Goal: Task Accomplishment & Management: Manage account settings

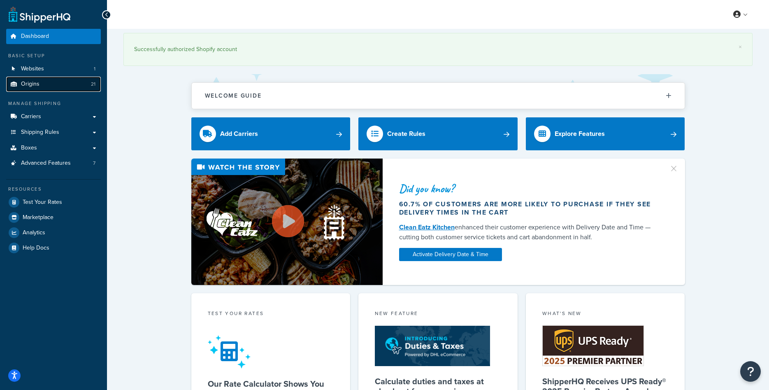
click at [35, 82] on span "Origins" at bounding box center [30, 84] width 19 height 7
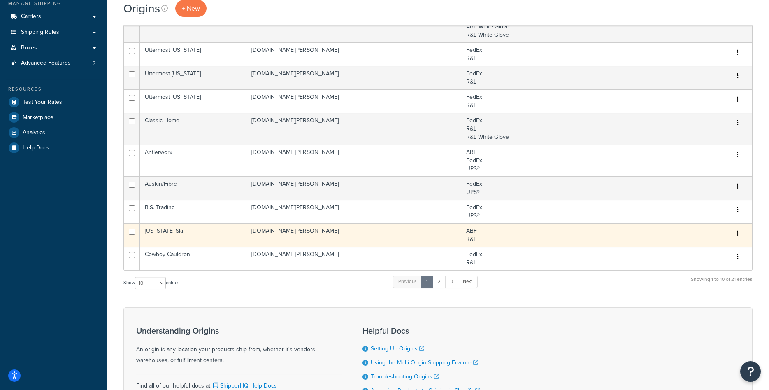
scroll to position [168, 0]
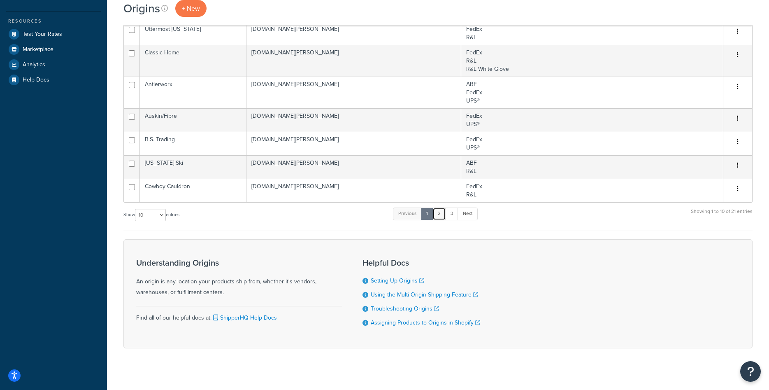
click at [446, 219] on link "2" at bounding box center [439, 213] width 14 height 12
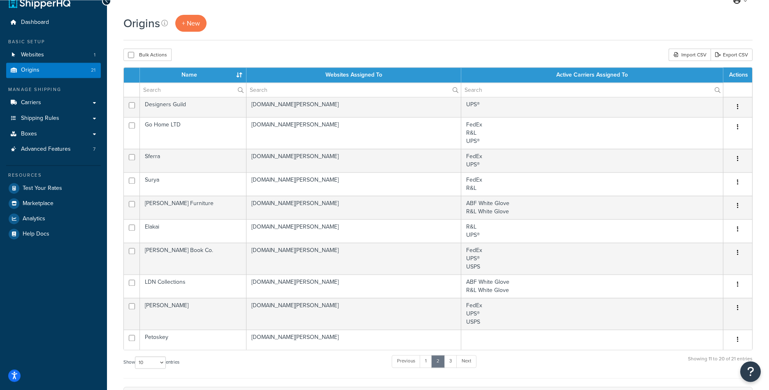
scroll to position [0, 0]
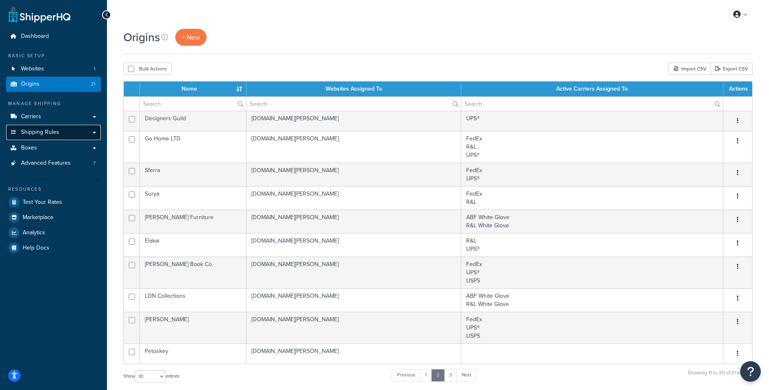
click at [56, 130] on span "Shipping Rules" at bounding box center [40, 132] width 38 height 7
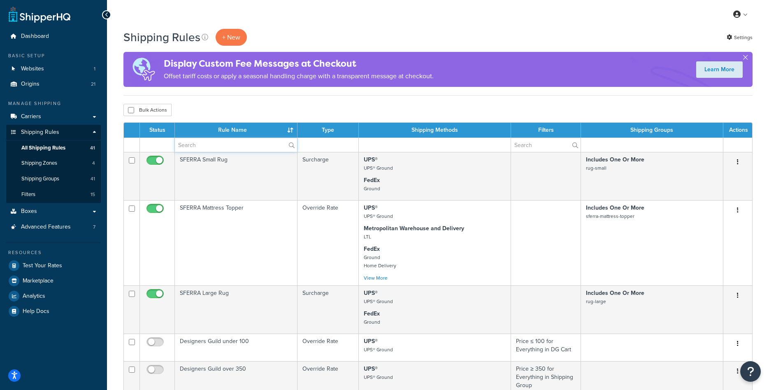
click at [223, 145] on input "text" at bounding box center [236, 145] width 122 height 14
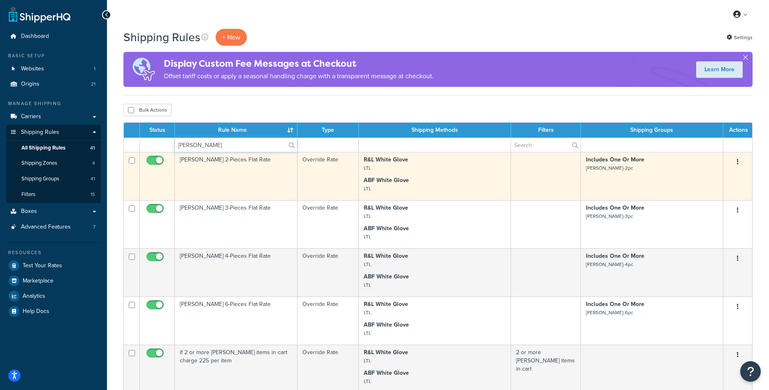
type input "[PERSON_NAME]"
click at [244, 173] on td "Rowe 2-Pieces Flat Rate" at bounding box center [236, 176] width 123 height 48
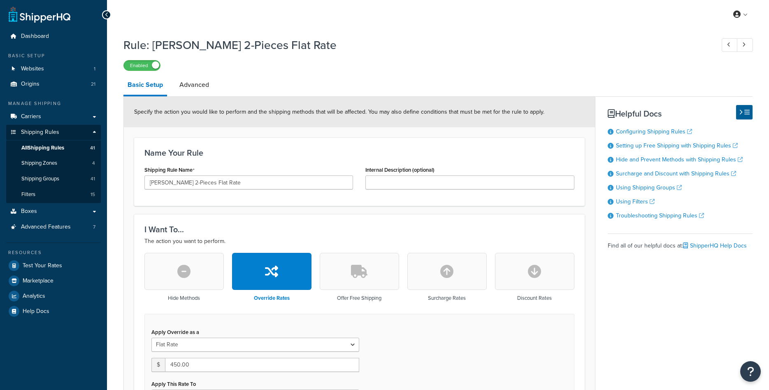
select select "ITEM"
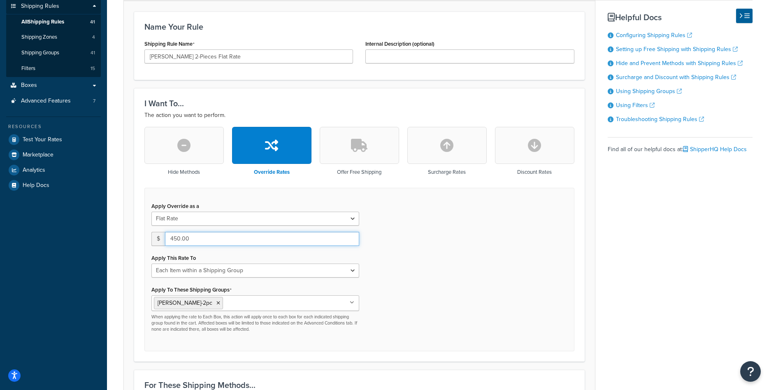
click at [175, 235] on input "450.00" at bounding box center [262, 239] width 194 height 14
type input "400.00"
click at [456, 255] on div "Apply Override as a Flat Rate Percentage Flat Rate & Percentage $ 400.00 Apply …" at bounding box center [359, 269] width 430 height 163
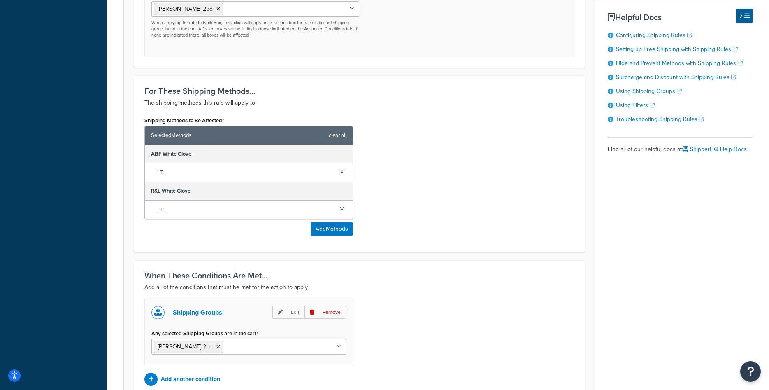
scroll to position [501, 0]
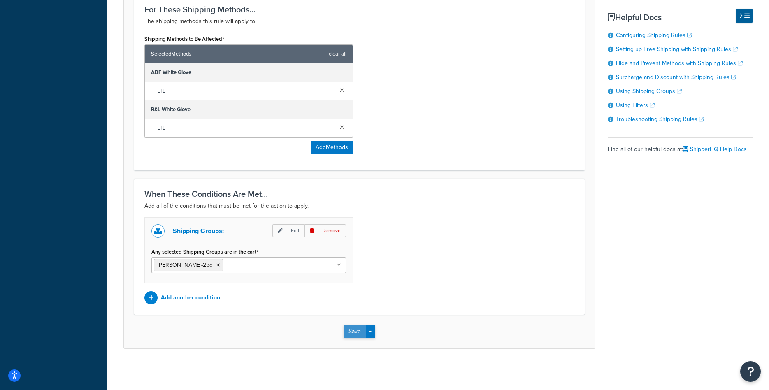
click at [344, 330] on button "Save" at bounding box center [355, 331] width 22 height 13
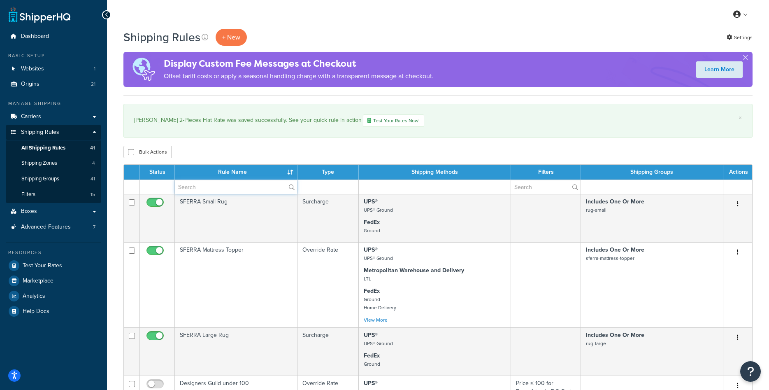
click at [226, 188] on input "text" at bounding box center [236, 187] width 122 height 14
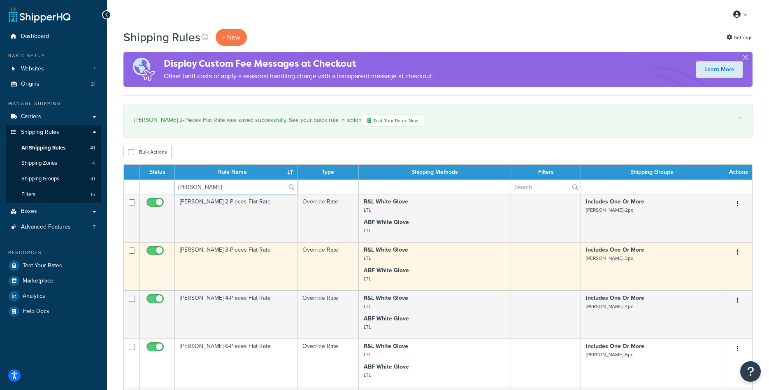
type input "[PERSON_NAME]"
click at [237, 256] on td "[PERSON_NAME] 3-Pieces Flat Rate" at bounding box center [236, 266] width 123 height 48
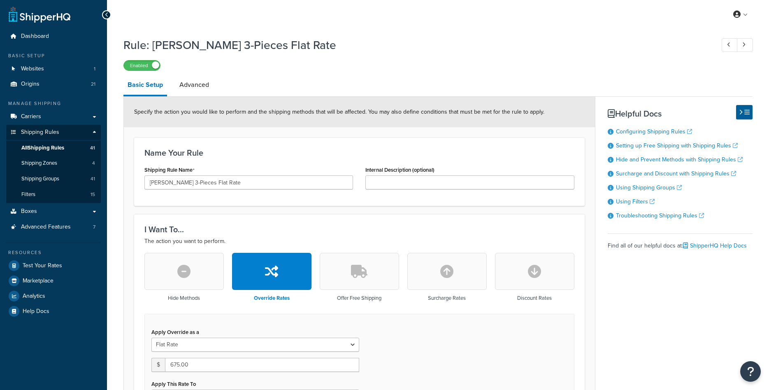
select select "ITEM"
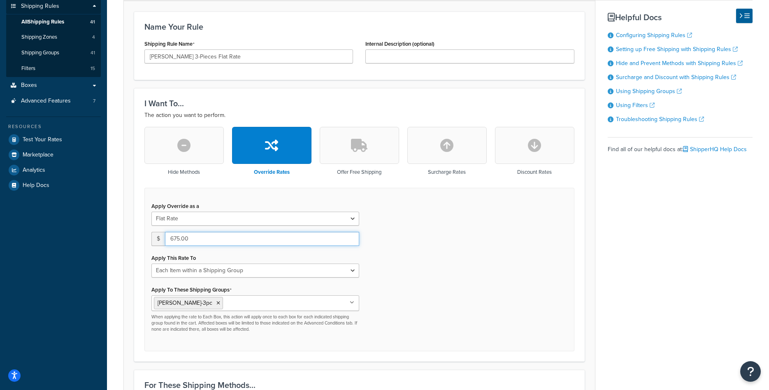
drag, startPoint x: 180, startPoint y: 240, endPoint x: 175, endPoint y: 237, distance: 5.5
click at [175, 237] on input "675.00" at bounding box center [262, 239] width 194 height 14
type input "600.00"
click at [485, 318] on div "Apply Override as a Flat Rate Percentage Flat Rate & Percentage $ 600.00 Apply …" at bounding box center [359, 269] width 430 height 163
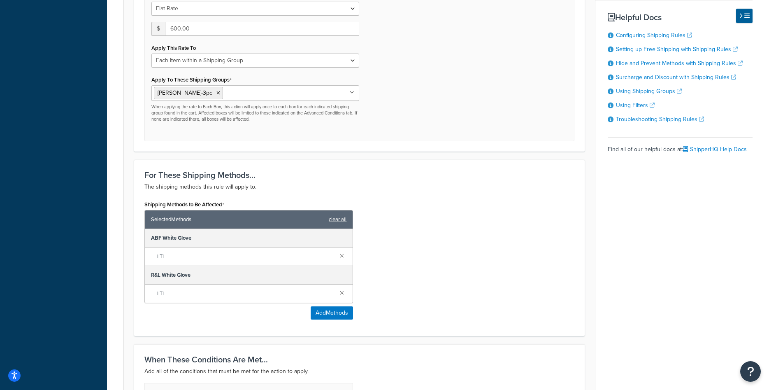
scroll to position [501, 0]
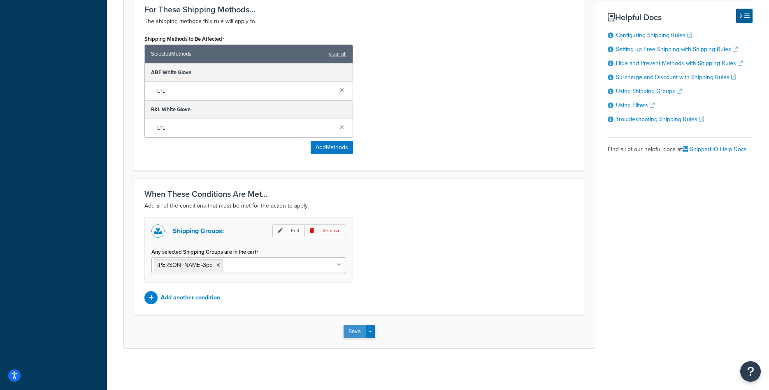
click at [347, 328] on button "Save" at bounding box center [355, 331] width 22 height 13
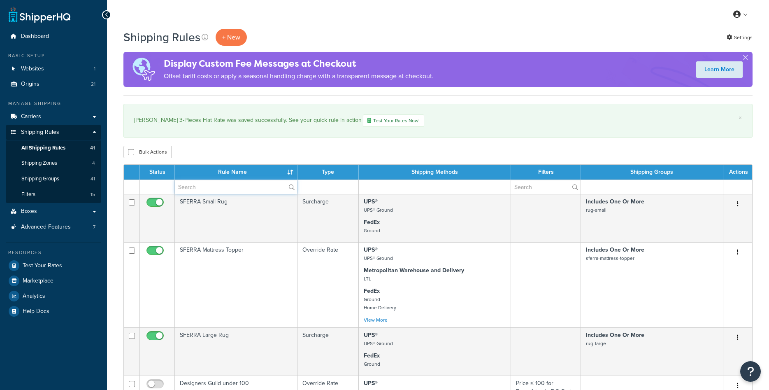
click at [217, 188] on input "text" at bounding box center [236, 187] width 122 height 14
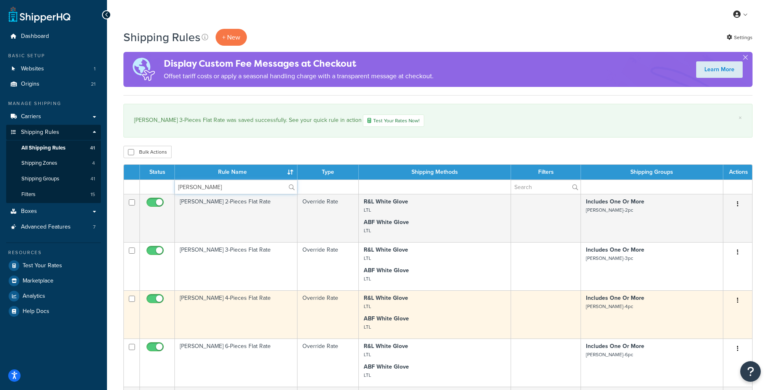
type input "[PERSON_NAME]"
click at [254, 310] on td "[PERSON_NAME] 4-Pieces Flat Rate" at bounding box center [236, 314] width 123 height 48
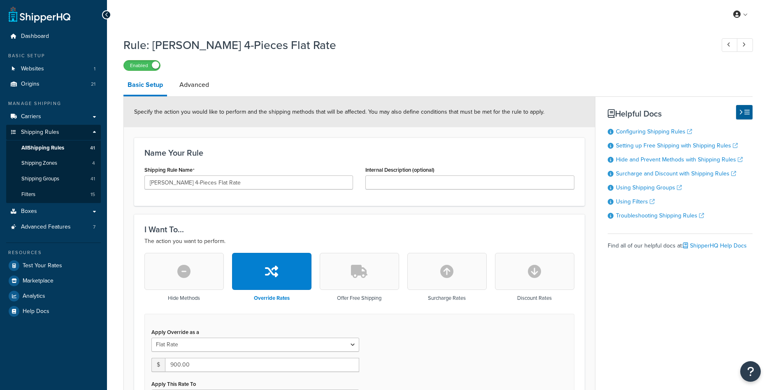
select select "ITEM"
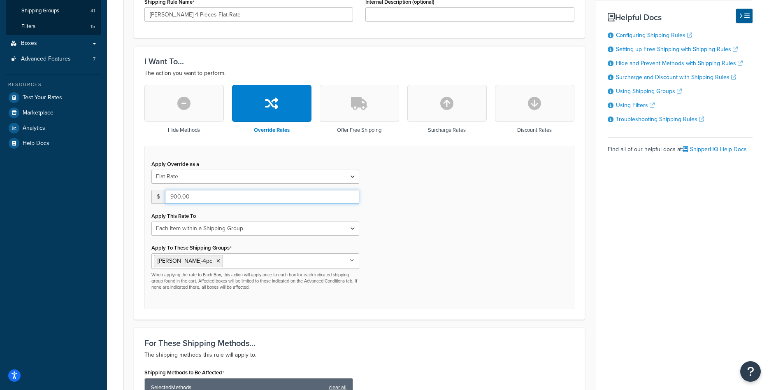
drag, startPoint x: 174, startPoint y: 197, endPoint x: 169, endPoint y: 197, distance: 4.9
click at [169, 197] on input "900.00" at bounding box center [262, 197] width 194 height 14
type input "800.00"
click at [391, 238] on div "Apply Override as a Flat Rate Percentage Flat Rate & Percentage $ 800.00 Apply …" at bounding box center [359, 227] width 430 height 163
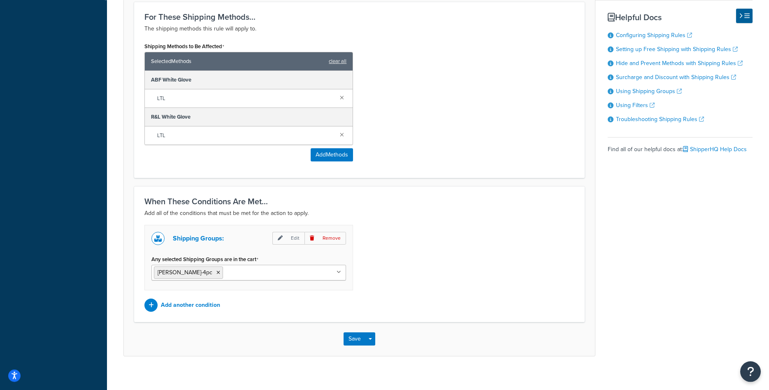
scroll to position [501, 0]
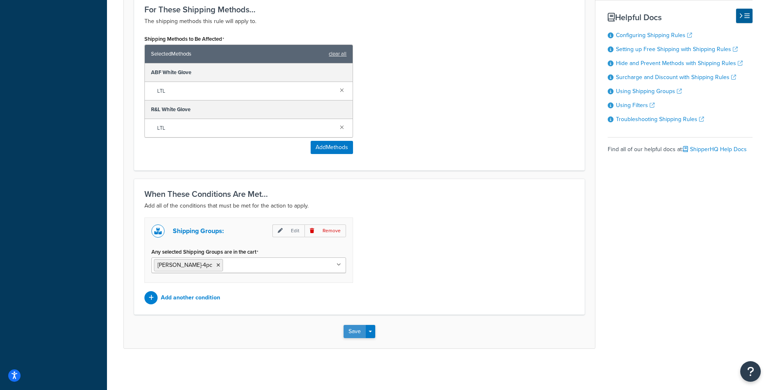
click at [358, 334] on button "Save" at bounding box center [355, 331] width 22 height 13
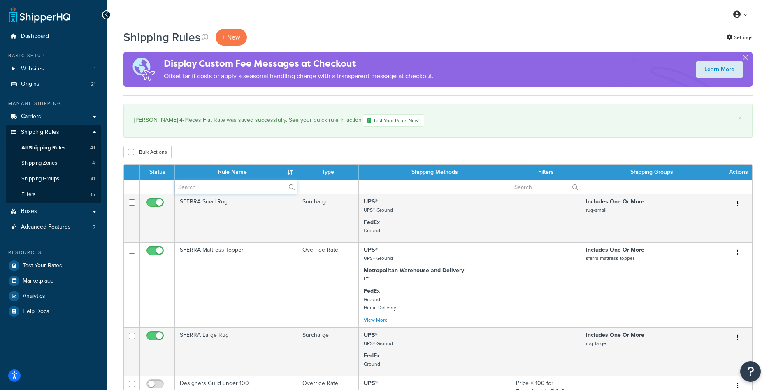
click at [226, 189] on input "text" at bounding box center [236, 187] width 122 height 14
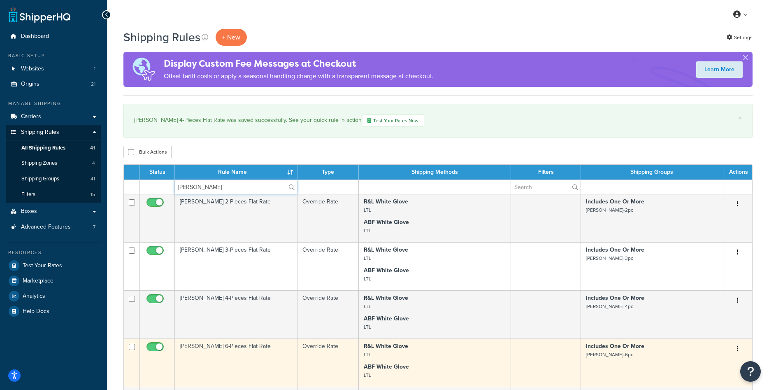
type input "[PERSON_NAME]"
click at [241, 348] on td "[PERSON_NAME] 6-Pieces Flat Rate" at bounding box center [236, 362] width 123 height 48
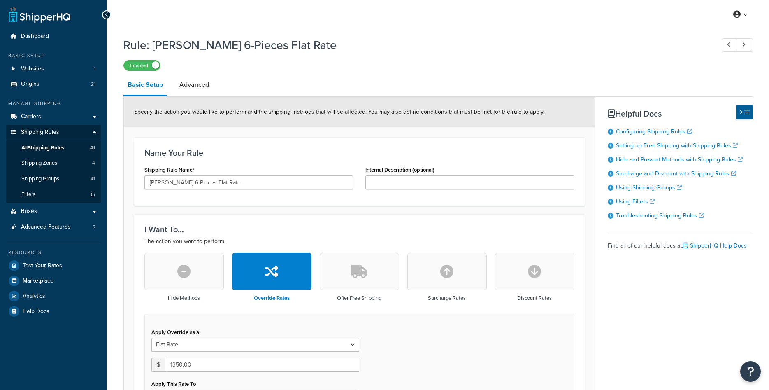
select select "ITEM"
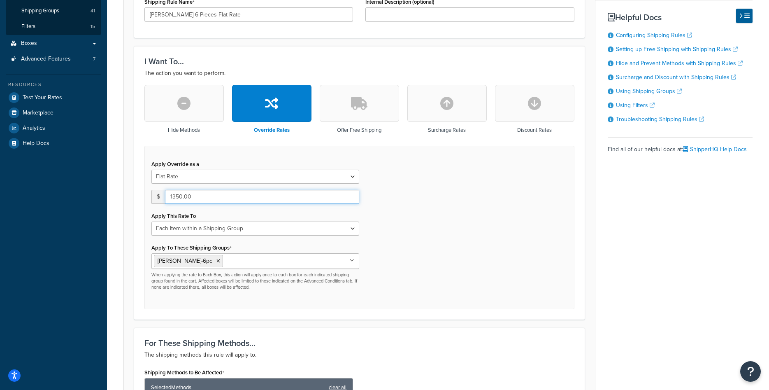
click at [174, 195] on input "1350.00" at bounding box center [262, 197] width 194 height 14
type input "1200.00"
click at [440, 215] on div "Apply Override as a Flat Rate Percentage Flat Rate & Percentage $ 1200.00 Apply…" at bounding box center [359, 227] width 430 height 163
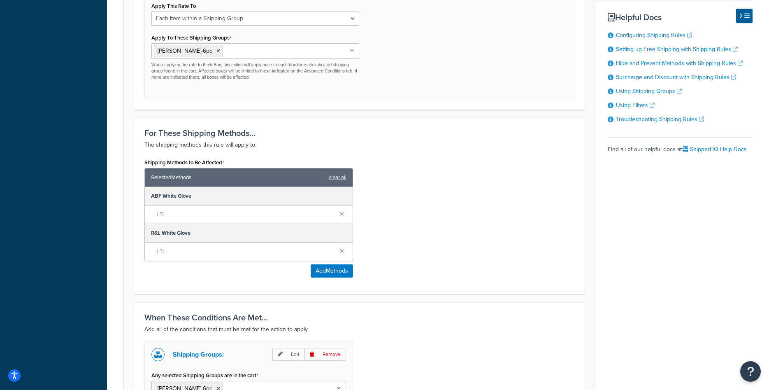
scroll to position [501, 0]
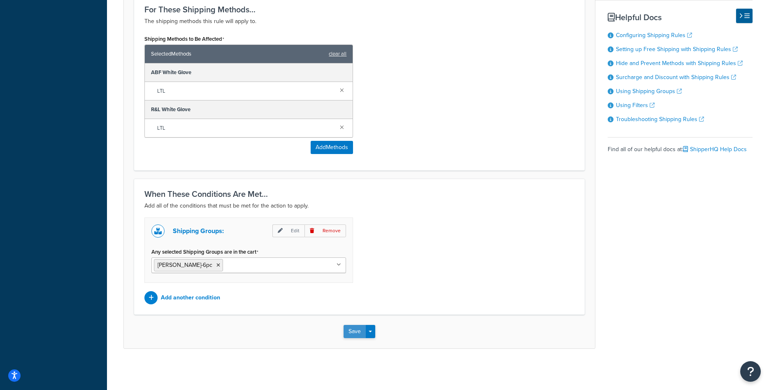
click at [363, 330] on button "Save" at bounding box center [355, 331] width 22 height 13
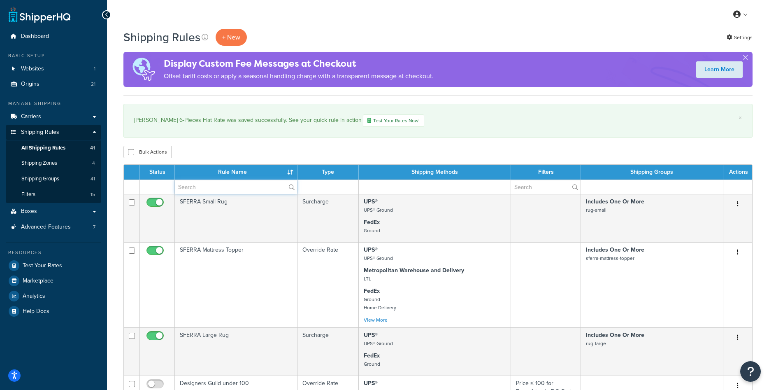
click at [240, 188] on input "text" at bounding box center [236, 187] width 122 height 14
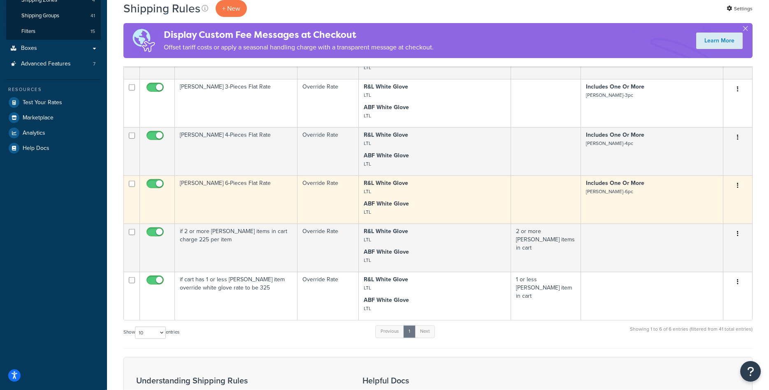
scroll to position [168, 0]
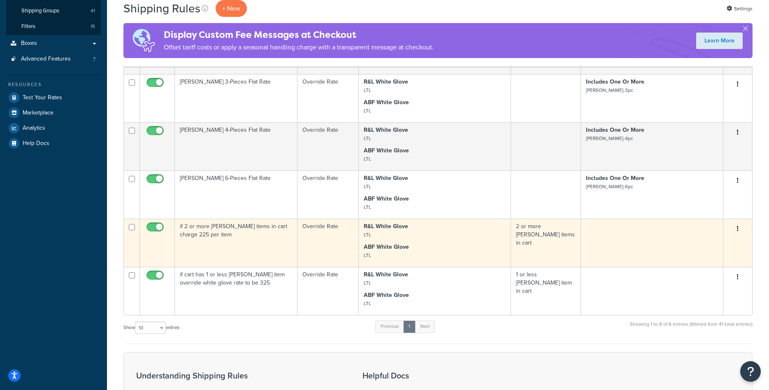
type input "[PERSON_NAME]"
click at [246, 242] on td "if 2 or more [PERSON_NAME] items in cart charge 225 per item" at bounding box center [236, 243] width 123 height 48
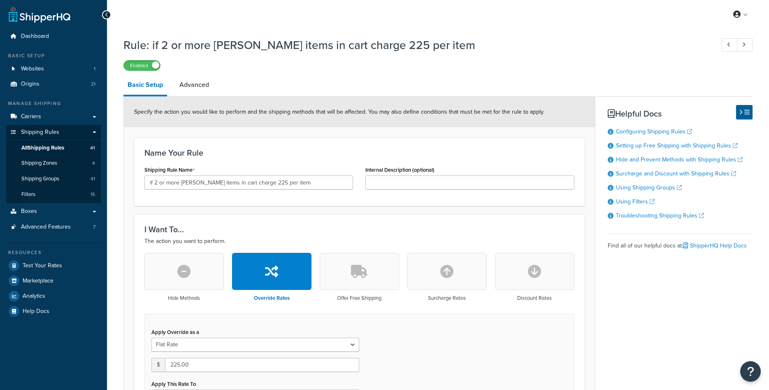
select select "ITEM"
click at [254, 179] on input "if 2 or more rowe items in cart charge 225 per item" at bounding box center [248, 182] width 209 height 14
drag, startPoint x: 256, startPoint y: 181, endPoint x: 249, endPoint y: 182, distance: 6.3
click at [249, 182] on input "if 2 or more rowe items in cart charge 225 per item" at bounding box center [248, 182] width 209 height 14
type input "if 2 or more [PERSON_NAME] items in cart charge 200 per item"
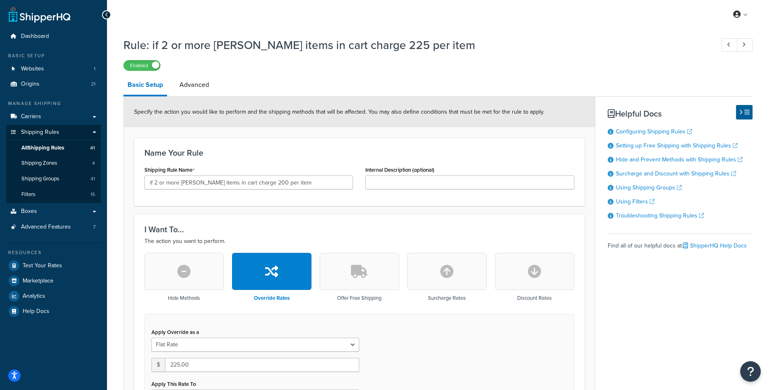
click at [243, 161] on div "Name Your Rule Shipping Rule Name if 2 or more rowe items in cart charge 200 pe…" at bounding box center [359, 171] width 451 height 68
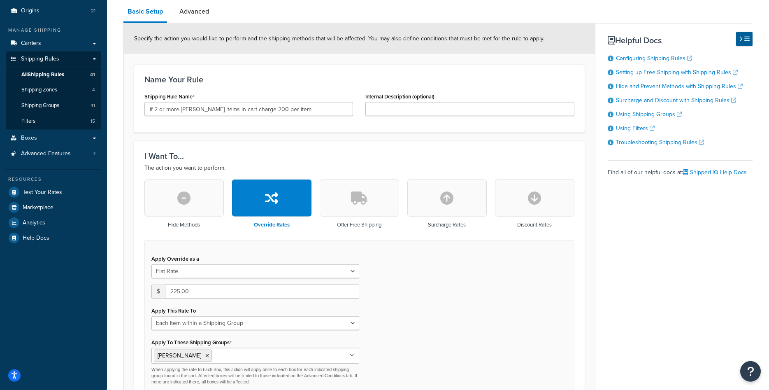
scroll to position [168, 0]
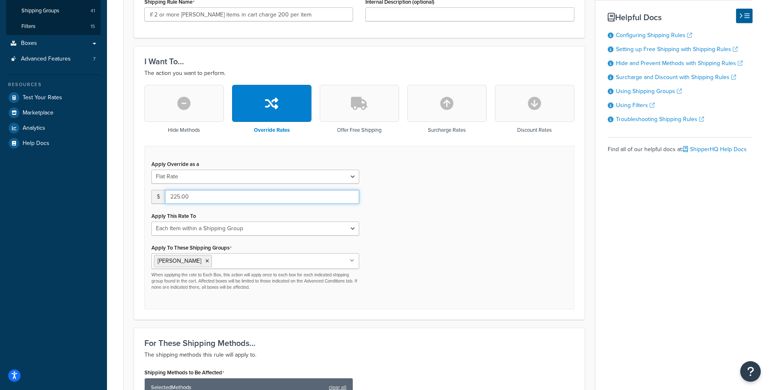
drag, startPoint x: 181, startPoint y: 194, endPoint x: 174, endPoint y: 196, distance: 7.0
click at [174, 196] on input "225.00" at bounding box center [262, 197] width 194 height 14
type input "200.00"
click at [443, 232] on div "Apply Override as a Flat Rate Percentage Flat Rate & Percentage $ 200.00 Apply …" at bounding box center [359, 227] width 430 height 163
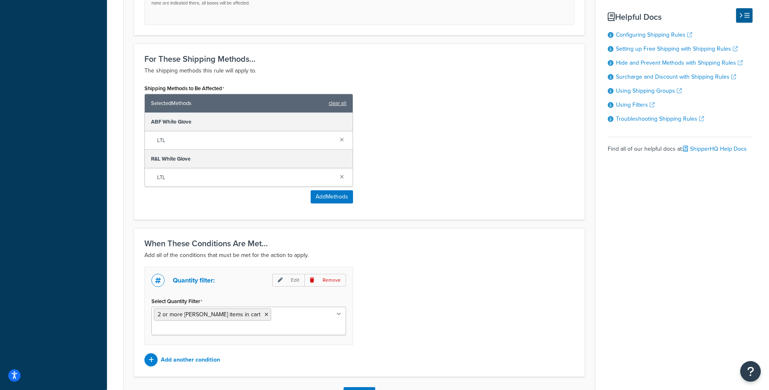
scroll to position [501, 0]
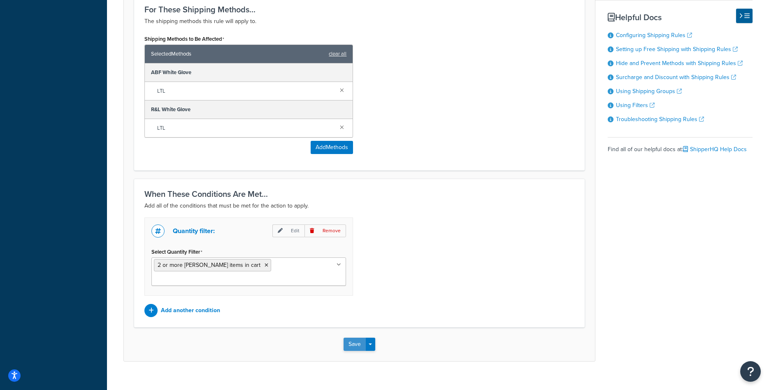
click at [353, 337] on button "Save" at bounding box center [355, 343] width 22 height 13
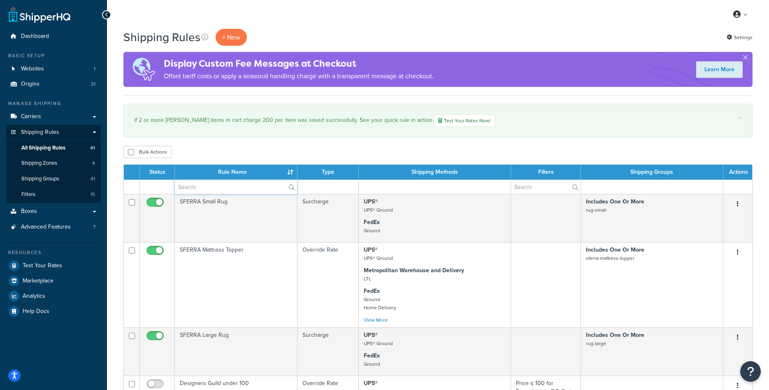
click at [194, 187] on input "text" at bounding box center [236, 187] width 122 height 14
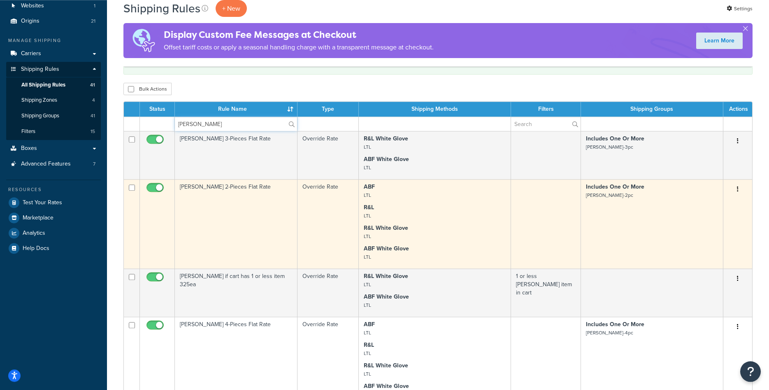
scroll to position [84, 0]
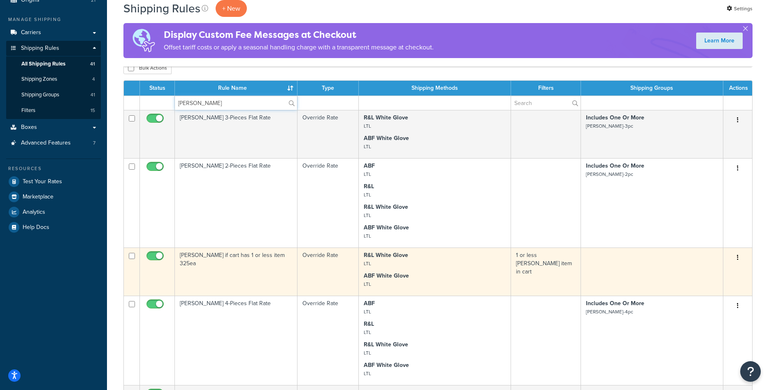
type input "[PERSON_NAME]"
click at [238, 265] on td "Bernhardt if cart has 1 or less item 325ea" at bounding box center [236, 271] width 123 height 48
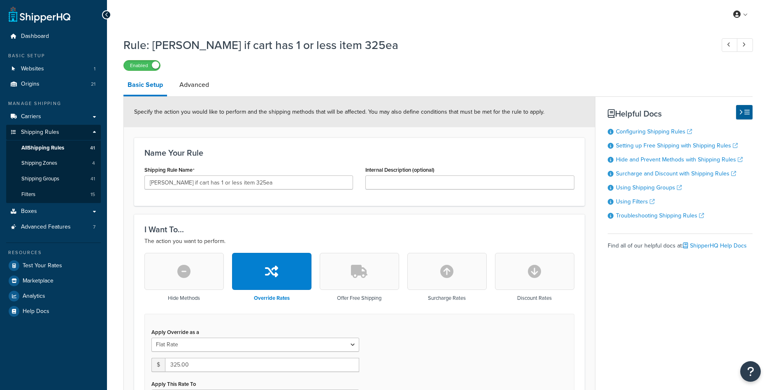
select select "ITEM"
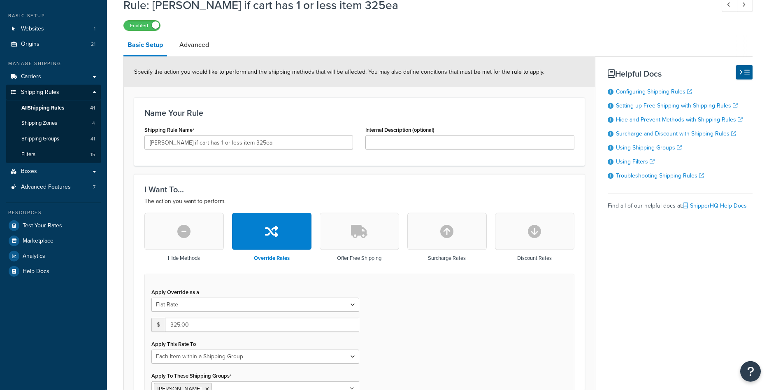
scroll to position [84, 0]
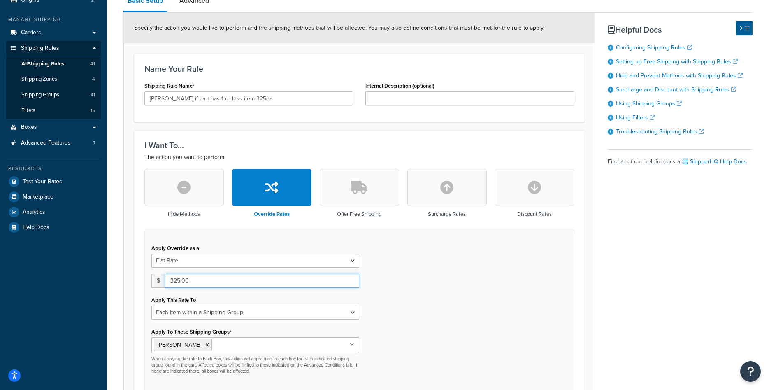
drag, startPoint x: 179, startPoint y: 279, endPoint x: 170, endPoint y: 279, distance: 9.1
click at [170, 279] on input "325.00" at bounding box center [262, 281] width 194 height 14
type input "200.00"
drag, startPoint x: 245, startPoint y: 97, endPoint x: 237, endPoint y: 96, distance: 8.3
click at [237, 96] on input "[PERSON_NAME] if cart has 1 or less item 325ea" at bounding box center [248, 98] width 209 height 14
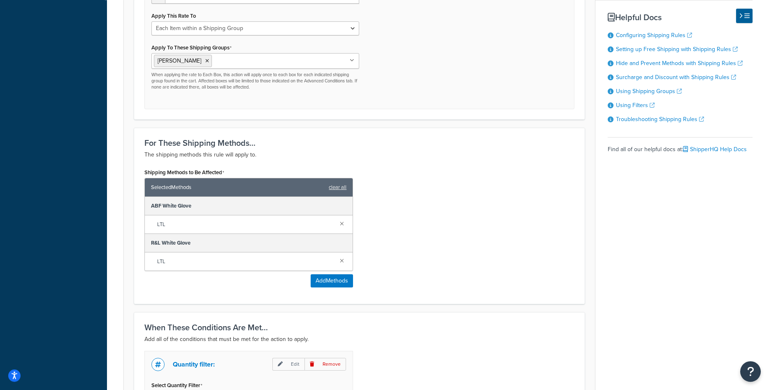
scroll to position [501, 0]
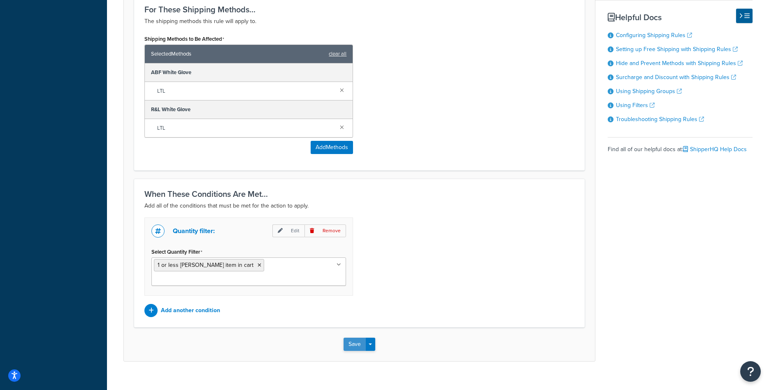
type input "[PERSON_NAME] if cart has 1 or less item 200ea"
click at [348, 337] on button "Save" at bounding box center [355, 343] width 22 height 13
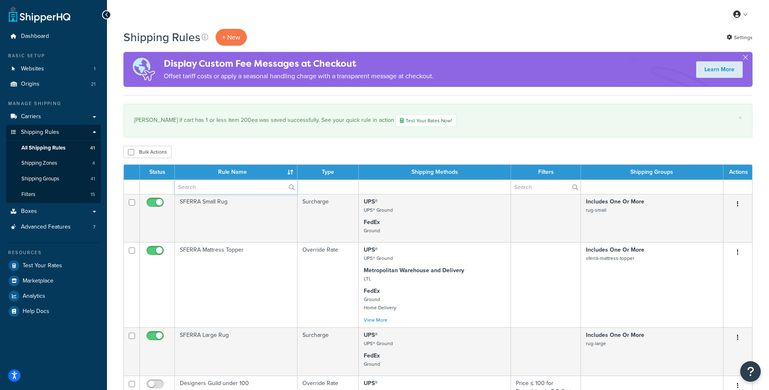
click at [222, 184] on input "text" at bounding box center [236, 187] width 122 height 14
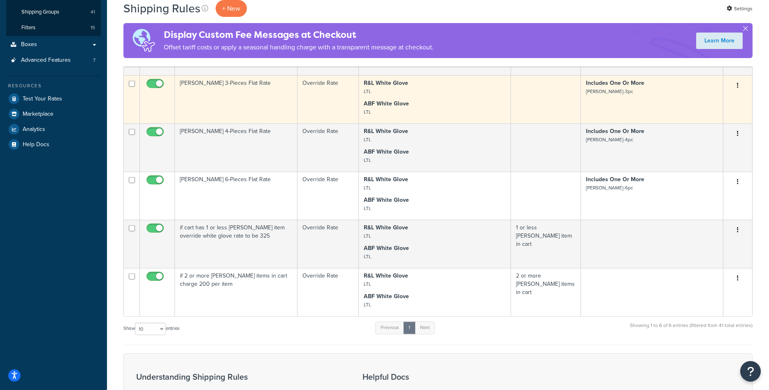
scroll to position [168, 0]
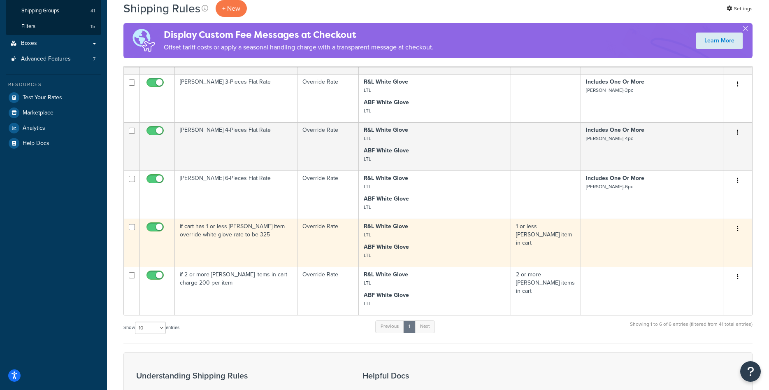
type input "[PERSON_NAME]"
click at [251, 244] on td "if cart has 1 or less rowe item override white glove rate to be 325" at bounding box center [236, 243] width 123 height 48
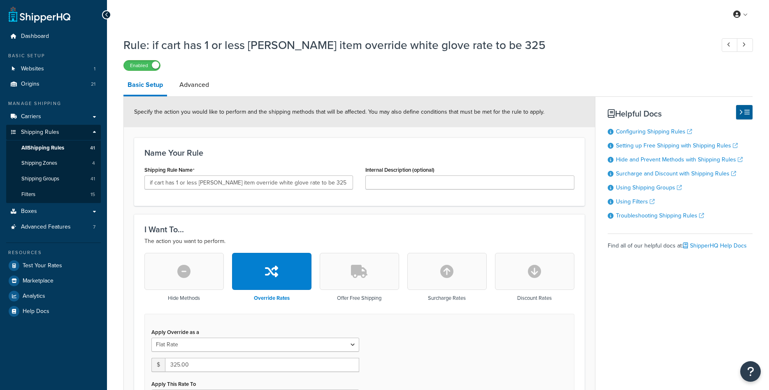
select select "ITEM"
drag, startPoint x: 302, startPoint y: 183, endPoint x: 324, endPoint y: 184, distance: 21.8
click at [324, 184] on input "if cart has 1 or less rowe item override white glove rate to be 325" at bounding box center [248, 182] width 209 height 14
type input "if cart has 1 or less [PERSON_NAME] item override white glove rate to be 200"
click at [330, 160] on div "Name Your Rule Shipping Rule Name if cart has 1 or less rowe item override whit…" at bounding box center [359, 171] width 451 height 68
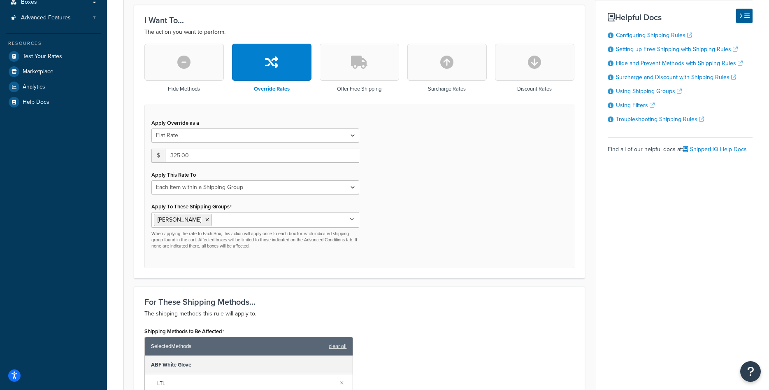
scroll to position [210, 0]
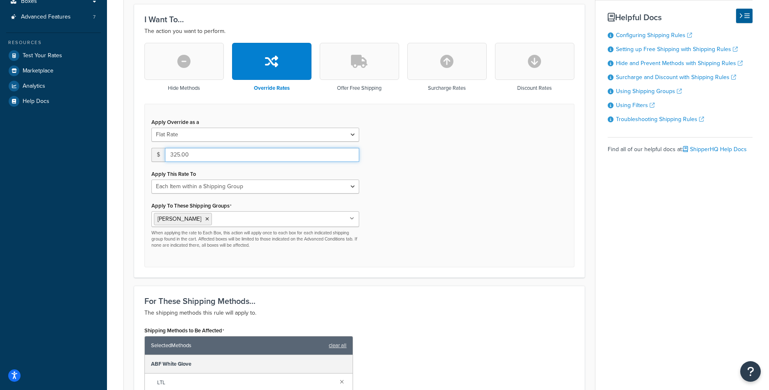
drag, startPoint x: 180, startPoint y: 154, endPoint x: 144, endPoint y: 150, distance: 36.0
click at [165, 150] on input "325.00" at bounding box center [262, 155] width 194 height 14
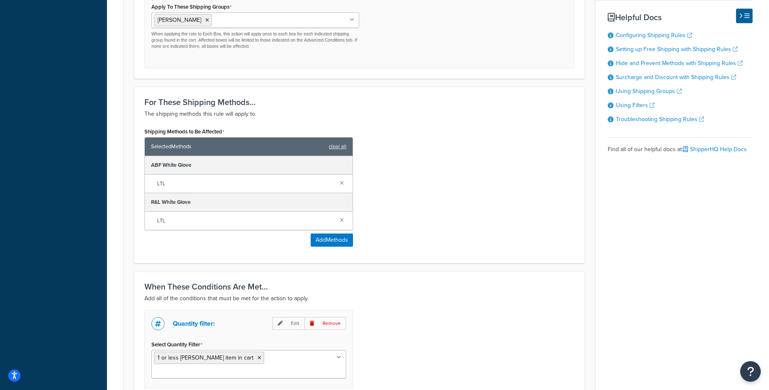
scroll to position [462, 0]
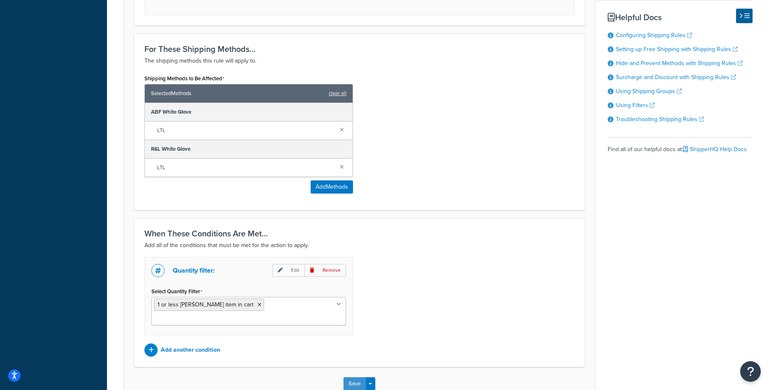
type input "200.00"
click at [352, 377] on button "Save" at bounding box center [355, 383] width 22 height 13
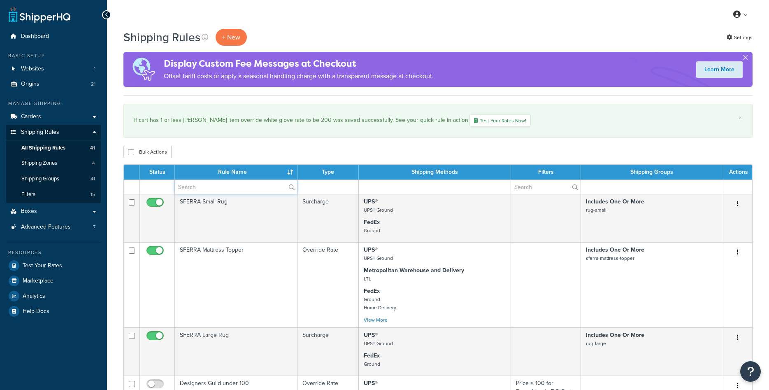
click at [242, 185] on input "text" at bounding box center [236, 187] width 122 height 14
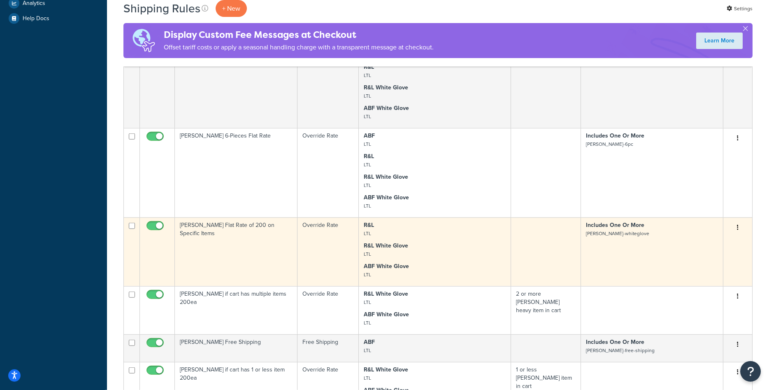
scroll to position [294, 0]
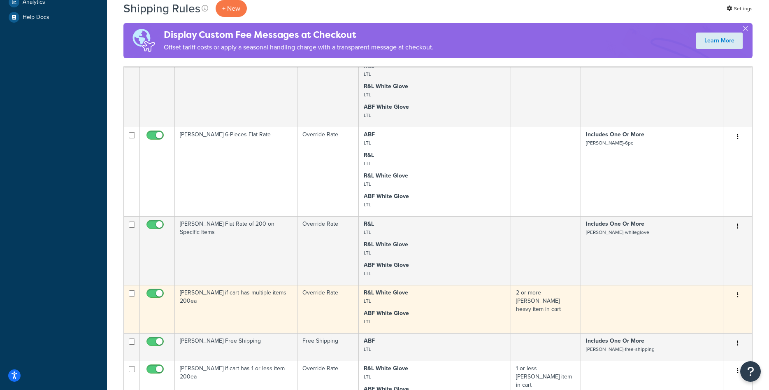
type input "bern"
click at [248, 305] on td "[PERSON_NAME] if cart has multiple items 200ea" at bounding box center [236, 309] width 123 height 48
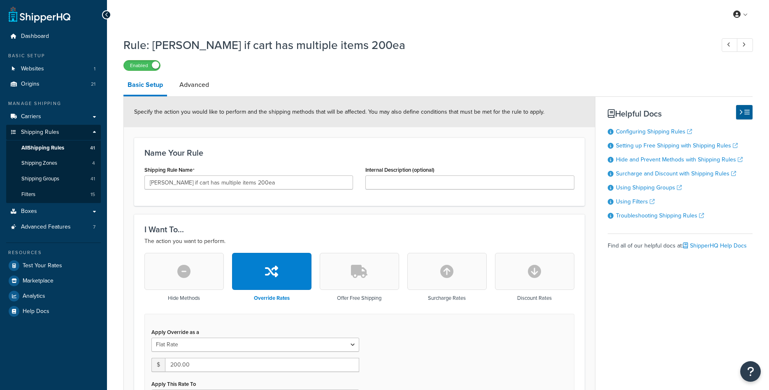
select select "ITEM"
click at [53, 151] on span "All Shipping Rules" at bounding box center [42, 147] width 43 height 7
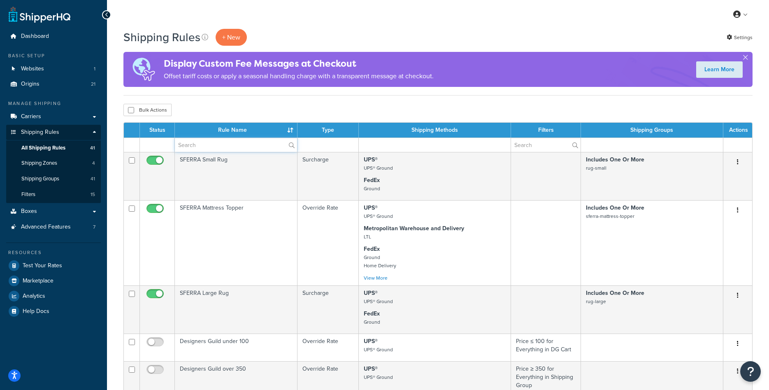
click at [233, 149] on input "text" at bounding box center [236, 145] width 122 height 14
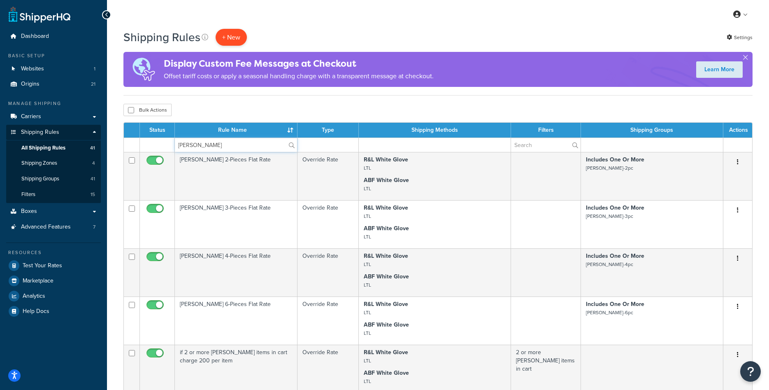
type input "[PERSON_NAME]"
click at [232, 32] on p "+ New" at bounding box center [231, 37] width 31 height 17
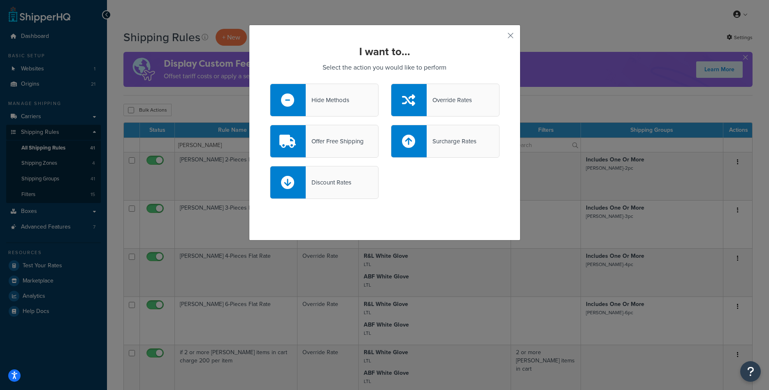
click at [342, 140] on div "Offer Free Shipping" at bounding box center [335, 141] width 58 height 12
click at [0, 0] on input "Offer Free Shipping" at bounding box center [0, 0] width 0 height 0
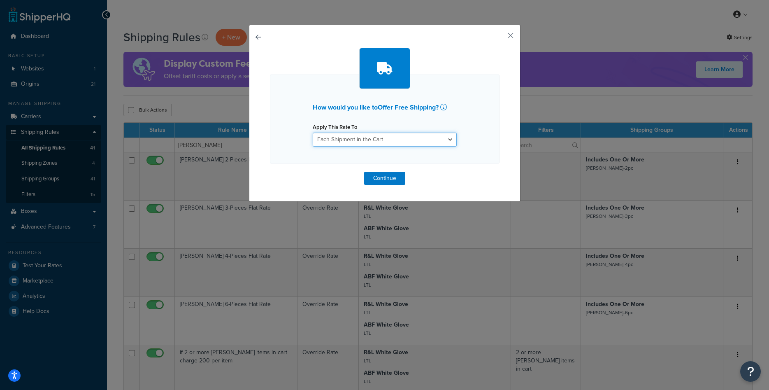
select select "ITEM"
click option "Each Item within a Shipping Group" at bounding box center [0, 0] width 0 height 0
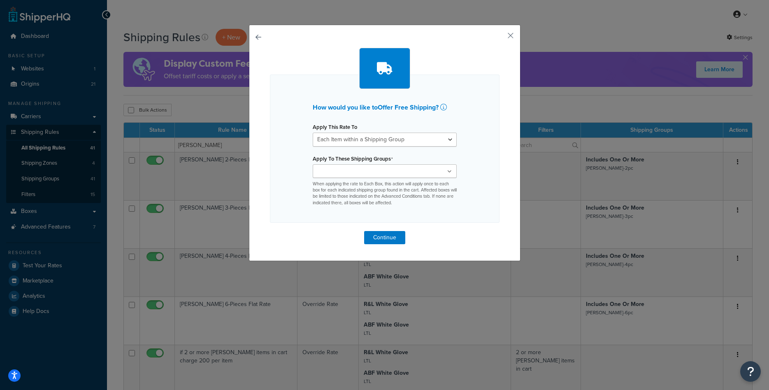
click at [382, 174] on input "Apply To These Shipping Groups" at bounding box center [351, 171] width 73 height 9
type input "med"
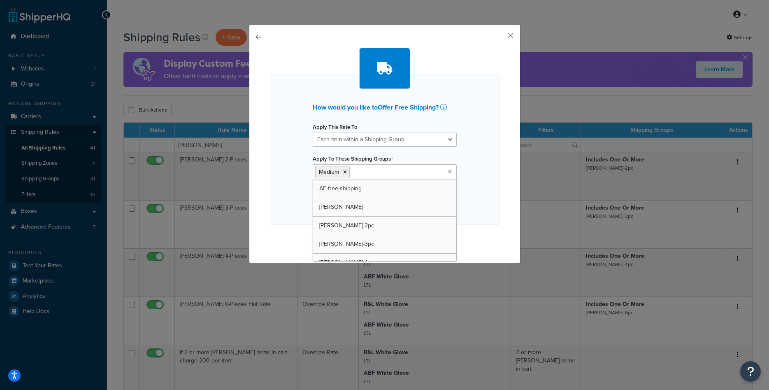
click at [477, 196] on div "How would you like to Offer Free Shipping ? Apply This Rate To Each Shipment in…" at bounding box center [385, 149] width 230 height 150
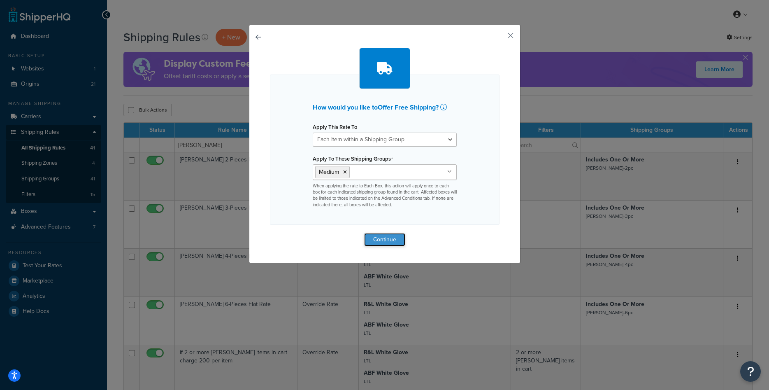
click at [383, 235] on button "Continue" at bounding box center [384, 239] width 41 height 13
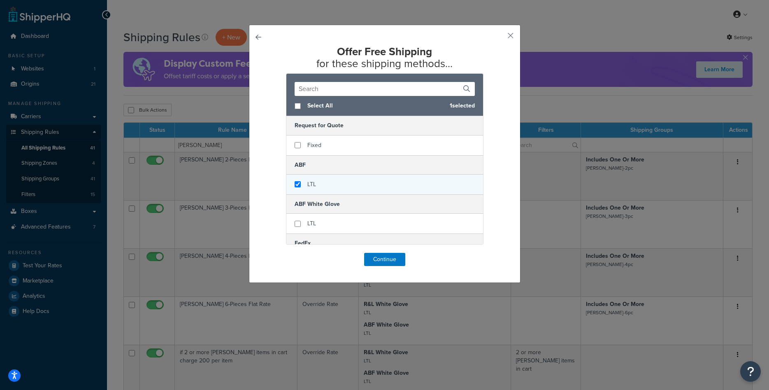
checkbox input "true"
click at [310, 182] on span "LTL" at bounding box center [311, 184] width 9 height 9
click at [386, 256] on button "Continue" at bounding box center [384, 259] width 41 height 13
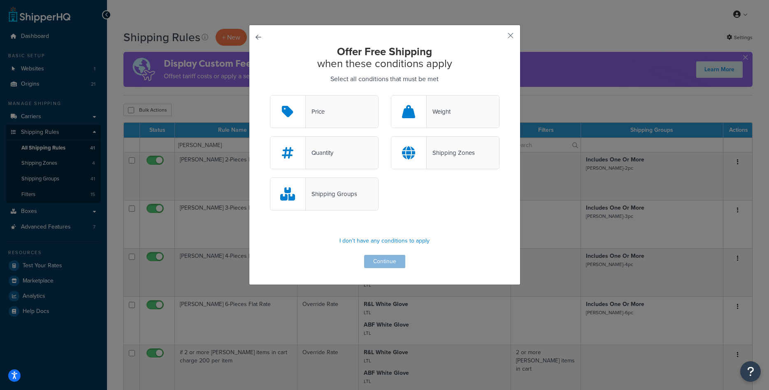
click at [348, 192] on div "Shipping Groups" at bounding box center [331, 194] width 51 height 12
click at [0, 0] on input "Shipping Groups" at bounding box center [0, 0] width 0 height 0
click at [390, 258] on button "Continue" at bounding box center [384, 261] width 41 height 13
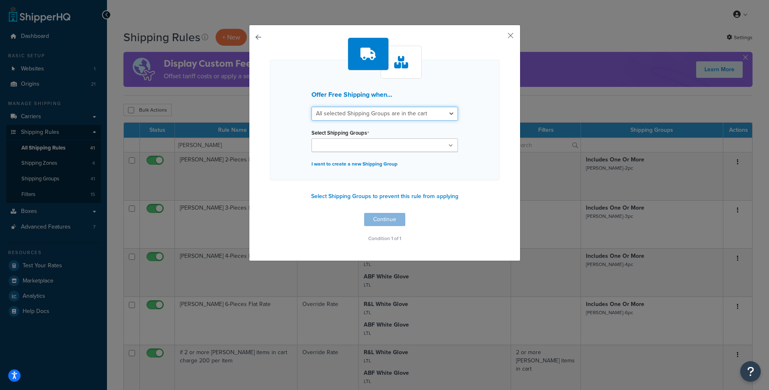
click at [312, 107] on select "All selected Shipping Groups are in the cart Any selected Shipping Groups are i…" at bounding box center [385, 114] width 146 height 14
select select "any"
click option "Any selected Shipping Groups are in the cart" at bounding box center [0, 0] width 0 height 0
click at [377, 143] on input "Select Shipping Groups" at bounding box center [350, 145] width 73 height 9
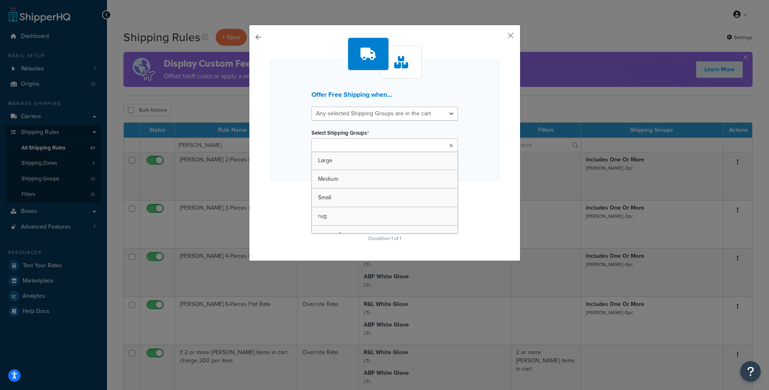
click at [383, 138] on div "Select Shipping Groups Large Medium Small rug rug-small sferra-mattress-topper …" at bounding box center [385, 139] width 146 height 25
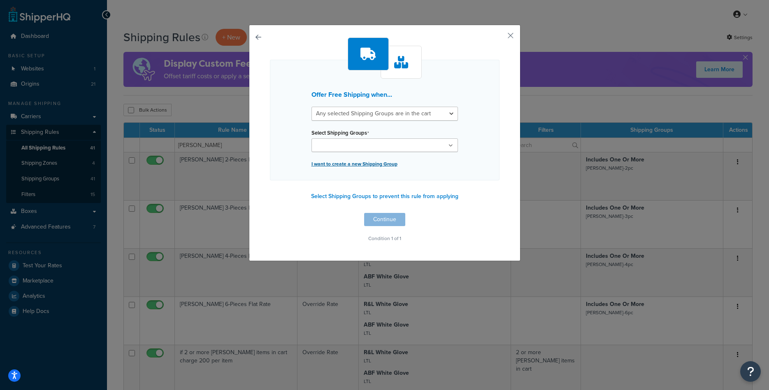
click at [378, 165] on p "I want to create a new Shipping Group" at bounding box center [385, 164] width 146 height 12
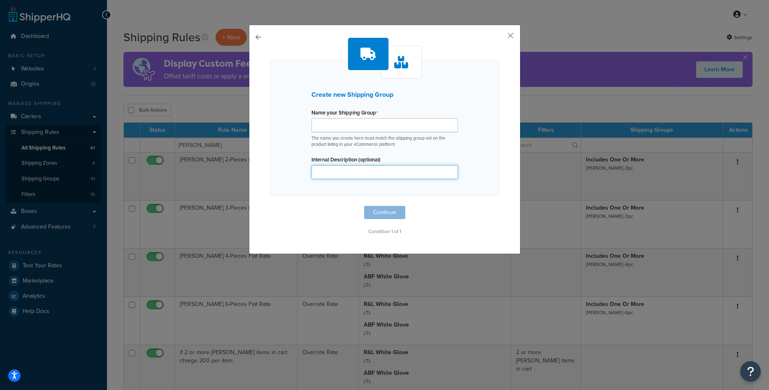
click at [370, 170] on input "Internal Description (optional)" at bounding box center [385, 172] width 146 height 14
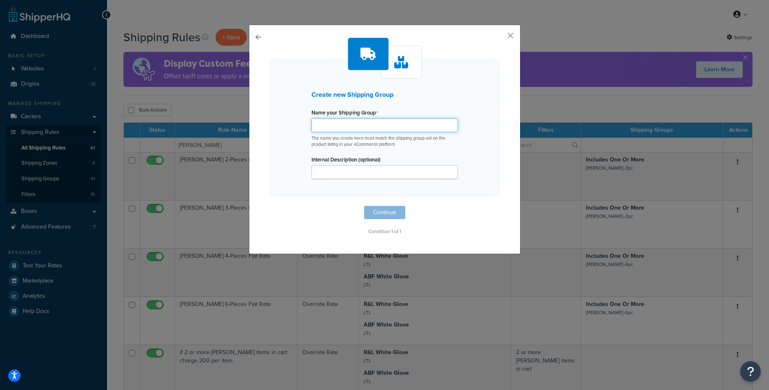
click at [364, 127] on input "Name your Shipping Group" at bounding box center [385, 125] width 146 height 14
click at [371, 124] on input "rowe-free-shipping" at bounding box center [385, 125] width 146 height 14
type input "rowe-free-shipping"
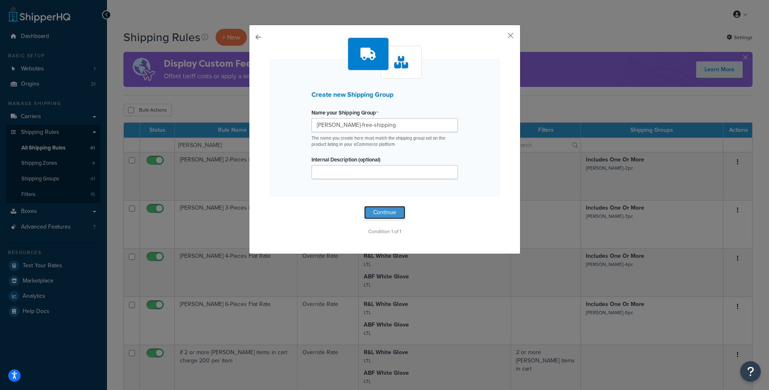
click at [379, 210] on button "Continue" at bounding box center [384, 212] width 41 height 13
select select "any"
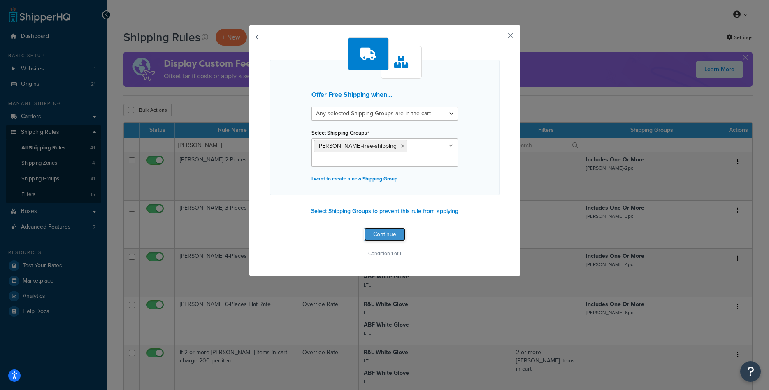
click at [377, 232] on button "Continue" at bounding box center [384, 234] width 41 height 13
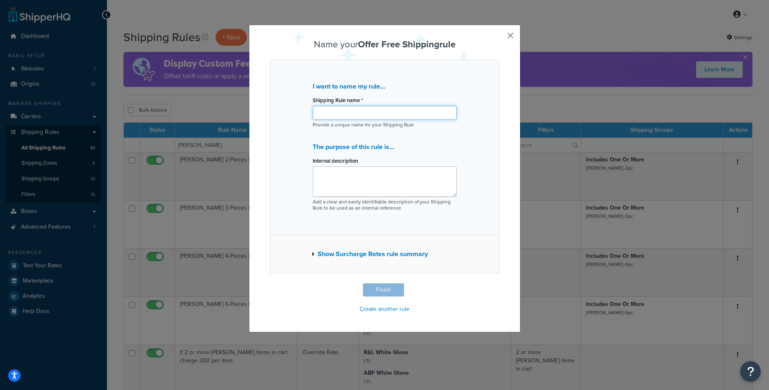
click at [386, 116] on input "Shipping Rule name *" at bounding box center [385, 113] width 144 height 14
type input "Rowe Free Shipping for Chairs"
click at [373, 289] on button "Finish" at bounding box center [383, 289] width 41 height 13
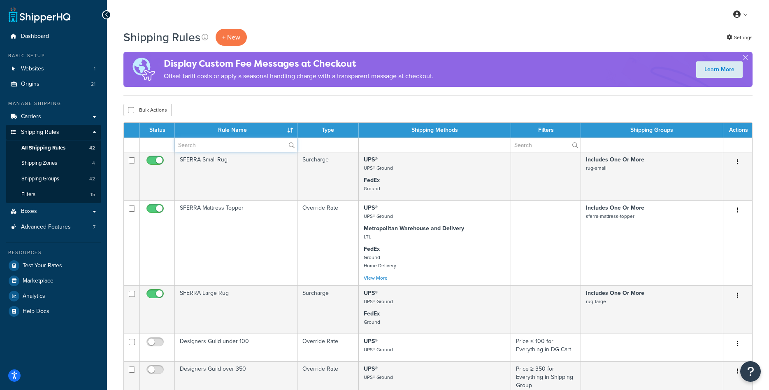
click at [232, 147] on input "text" at bounding box center [236, 145] width 122 height 14
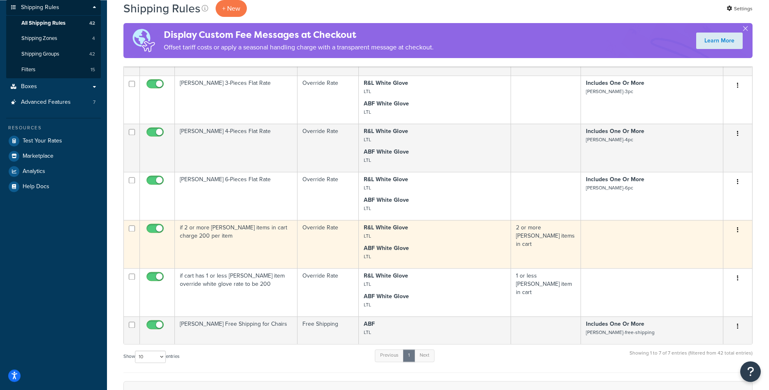
scroll to position [168, 0]
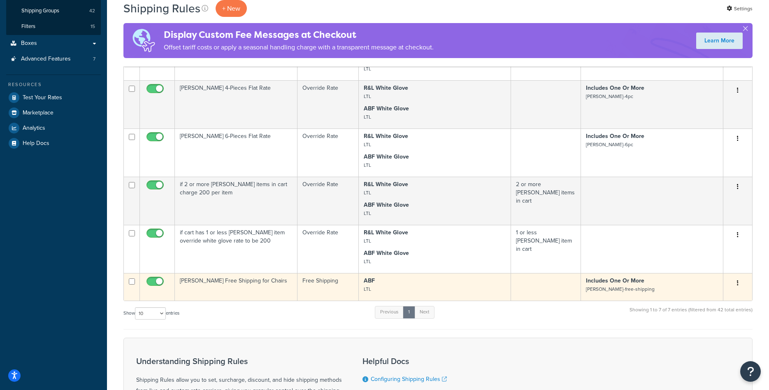
type input "[PERSON_NAME]"
click at [245, 295] on td "[PERSON_NAME] Free Shipping for Chairs" at bounding box center [236, 287] width 123 height 28
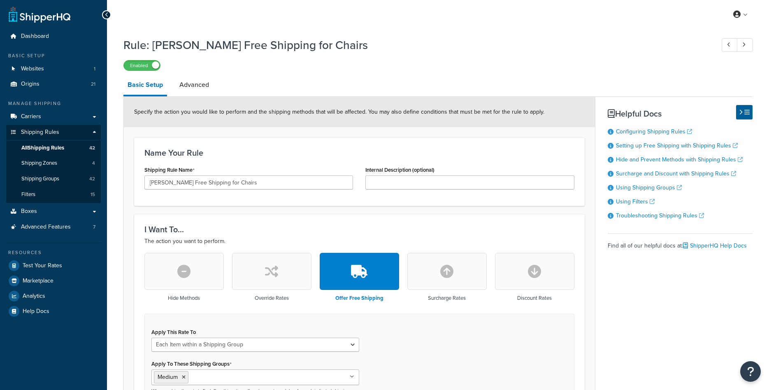
select select "ITEM"
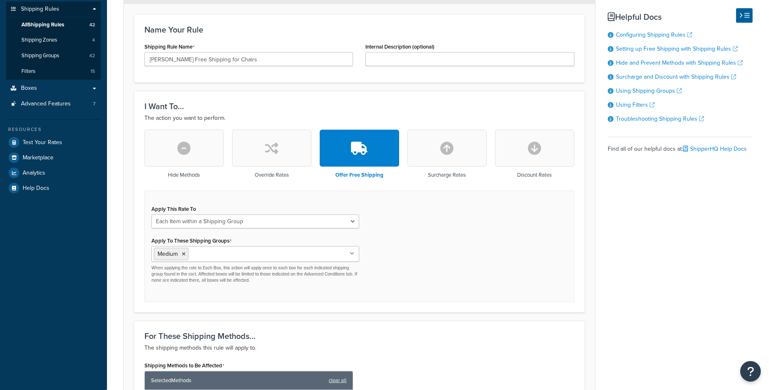
scroll to position [126, 0]
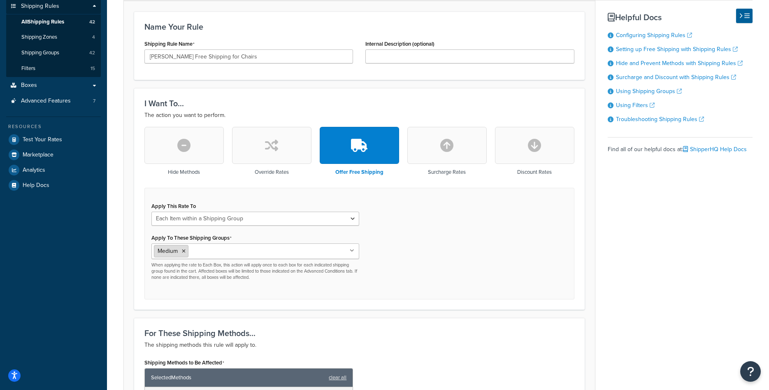
click at [186, 252] on icon at bounding box center [184, 251] width 4 height 5
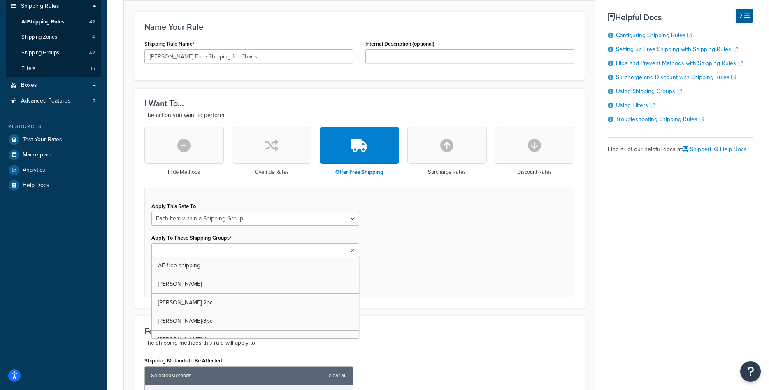
click at [186, 252] on input "Apply To These Shipping Groups" at bounding box center [190, 250] width 73 height 9
paste input "rowe-free-shipping"
type input "rowe-free-shipping"
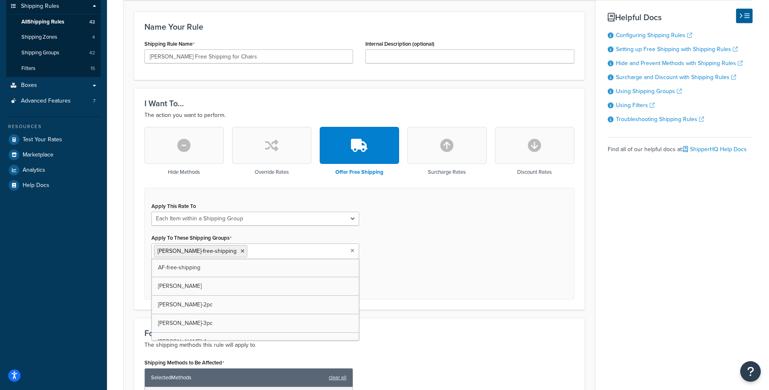
click at [401, 280] on div "Apply This Rate To Each Shipment in the Cart Each Origin in the Cart Each Shipp…" at bounding box center [359, 244] width 430 height 112
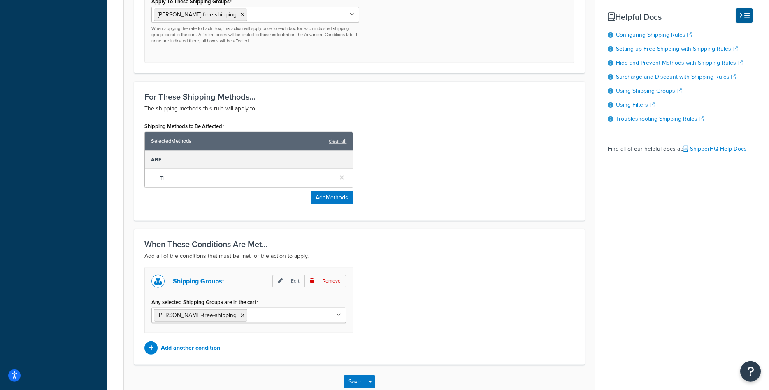
scroll to position [412, 0]
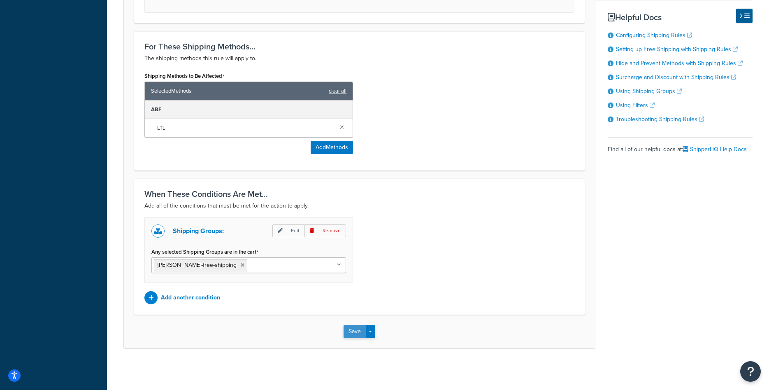
click at [344, 335] on button "Save" at bounding box center [355, 331] width 22 height 13
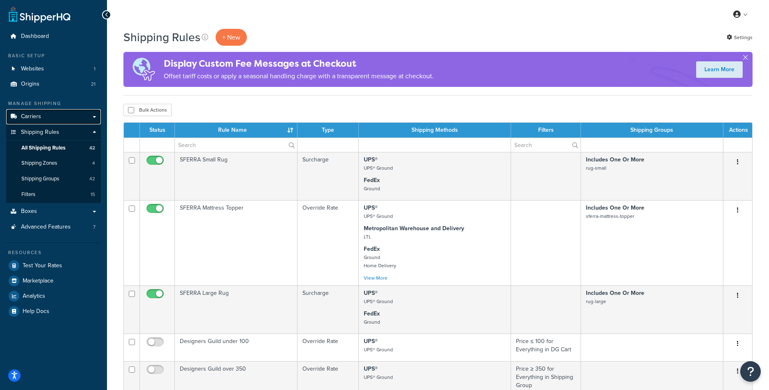
click at [35, 117] on span "Carriers" at bounding box center [31, 116] width 20 height 7
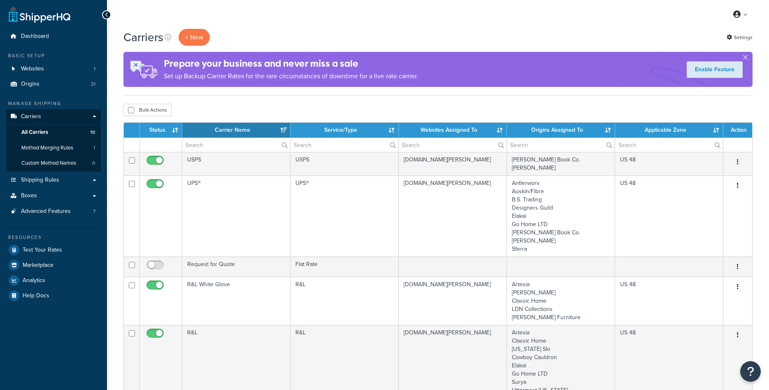
select select "15"
click at [41, 88] on link "Origins 21" at bounding box center [53, 84] width 95 height 15
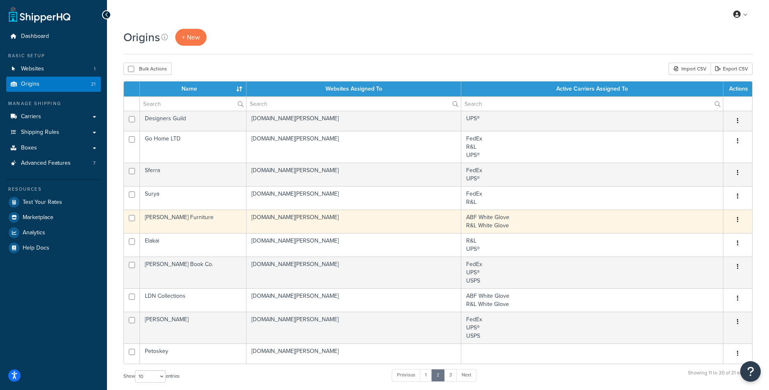
click at [193, 224] on td "[PERSON_NAME] Furniture" at bounding box center [193, 220] width 107 height 23
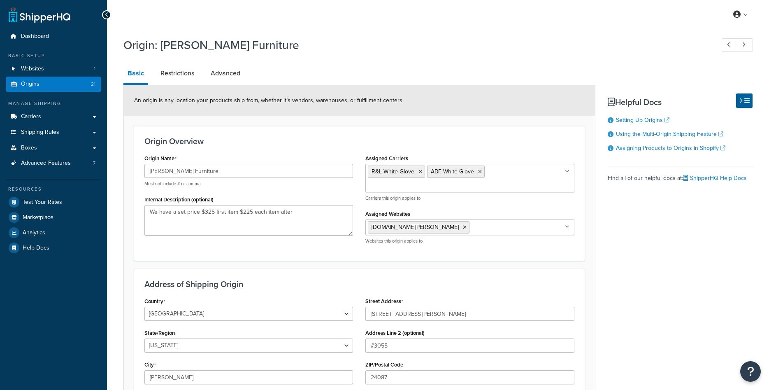
select select "46"
click at [510, 180] on ul "R&L White Glove ABF White Glove" at bounding box center [469, 178] width 209 height 28
type input "a"
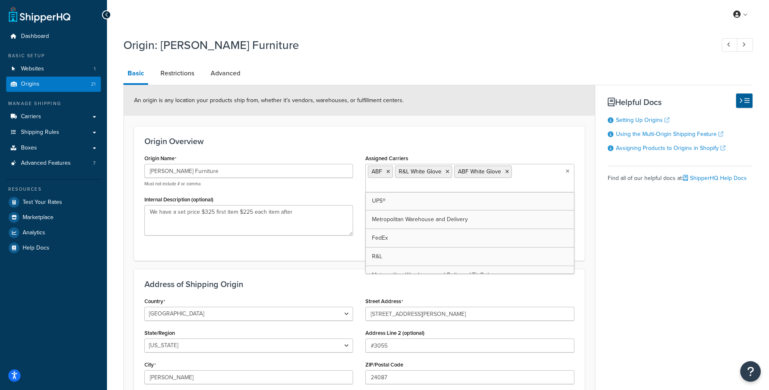
click at [640, 244] on div "Basic Restrictions Advanced An origin is any location your products ship from, …" at bounding box center [437, 273] width 629 height 421
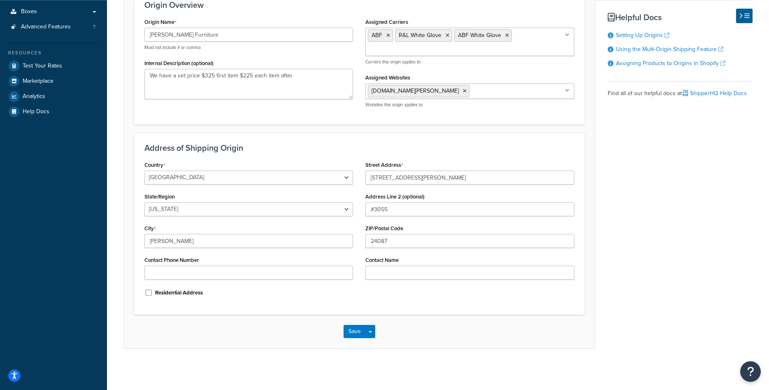
scroll to position [137, 0]
click at [362, 330] on button "Save" at bounding box center [355, 331] width 22 height 13
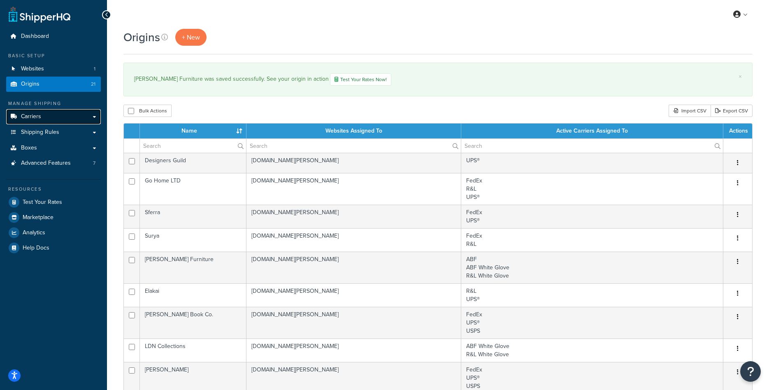
click at [51, 118] on link "Carriers" at bounding box center [53, 116] width 95 height 15
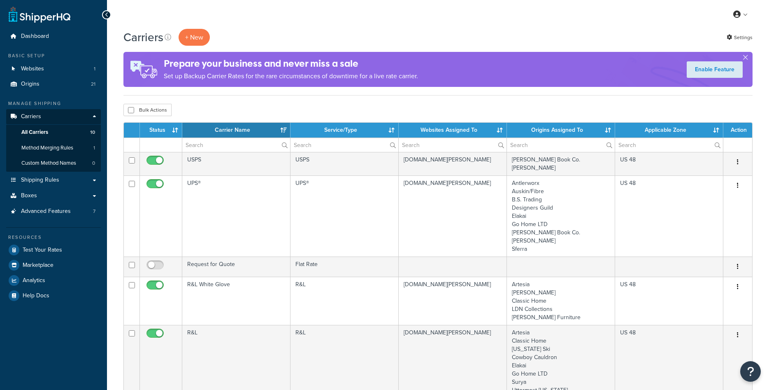
select select "15"
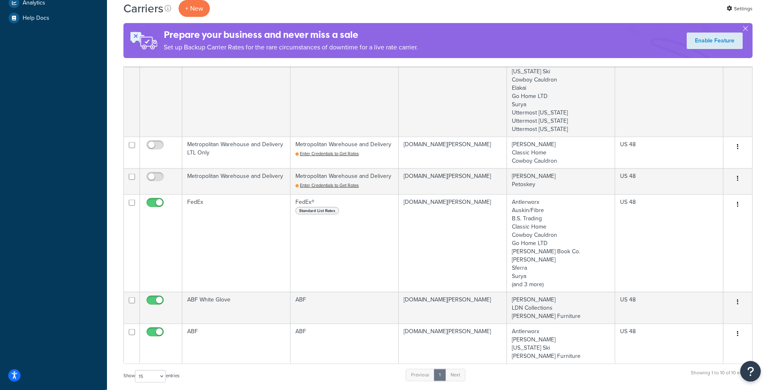
scroll to position [294, 0]
